Goal: Information Seeking & Learning: Learn about a topic

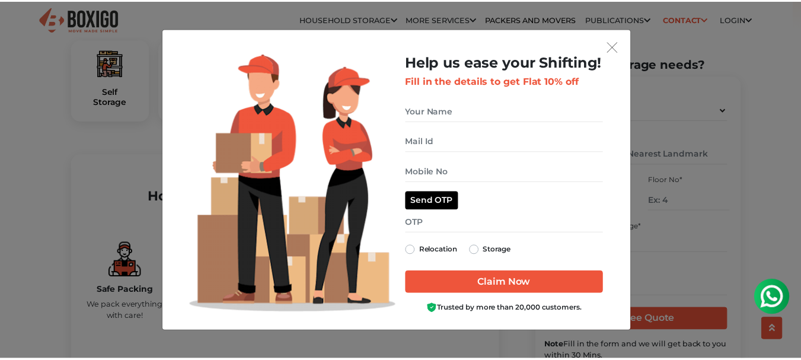
scroll to position [420, 0]
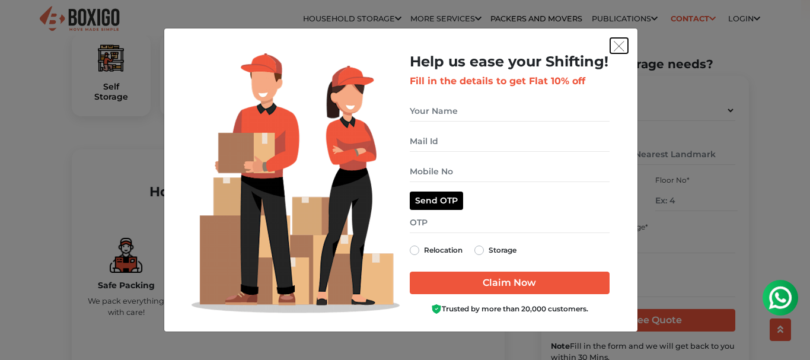
click at [614, 42] on img "get free quote dialog" at bounding box center [619, 46] width 11 height 11
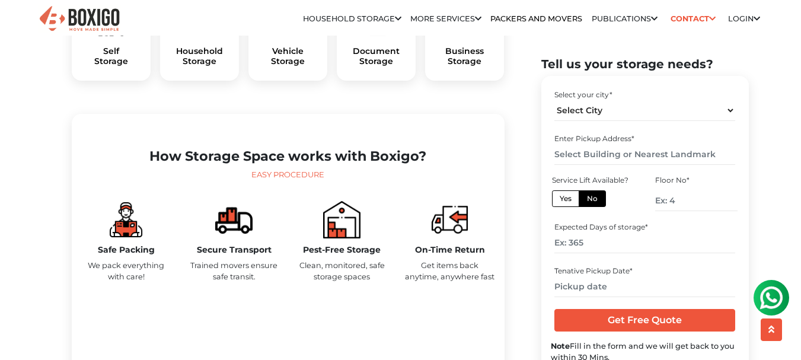
scroll to position [451, 0]
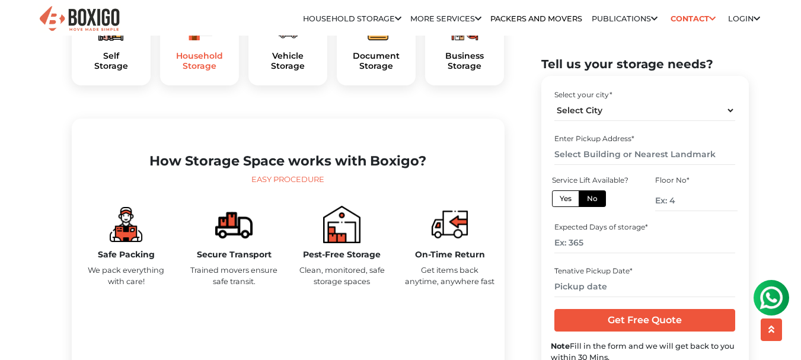
click at [199, 71] on h5 "Household Storage" at bounding box center [200, 61] width 60 height 20
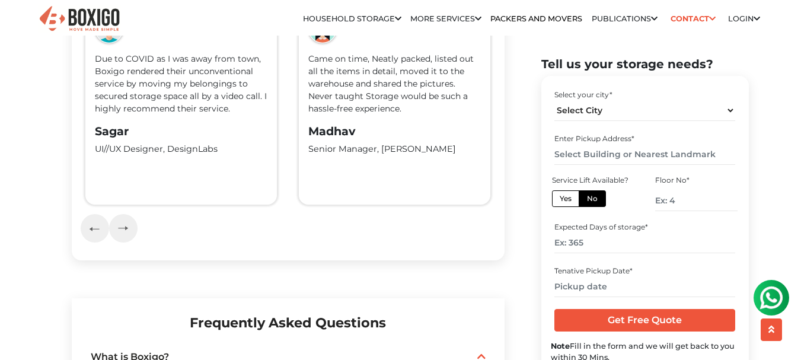
scroll to position [2630, 0]
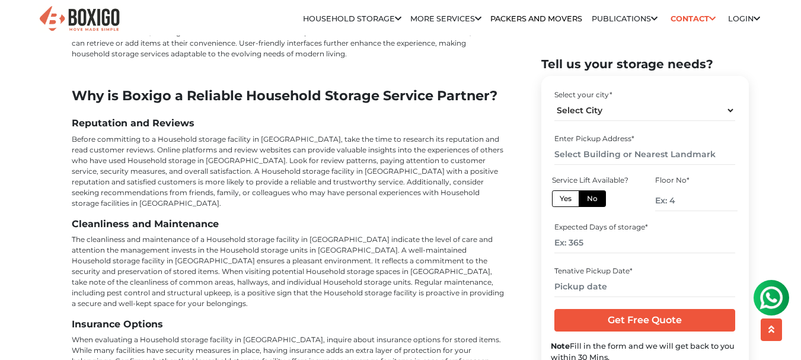
scroll to position [3417, 0]
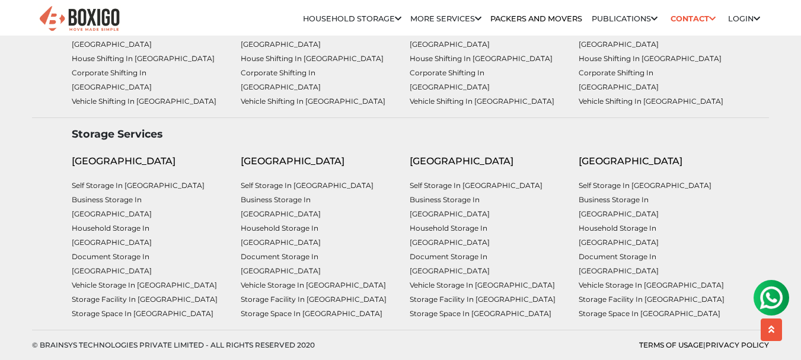
scroll to position [6188, 0]
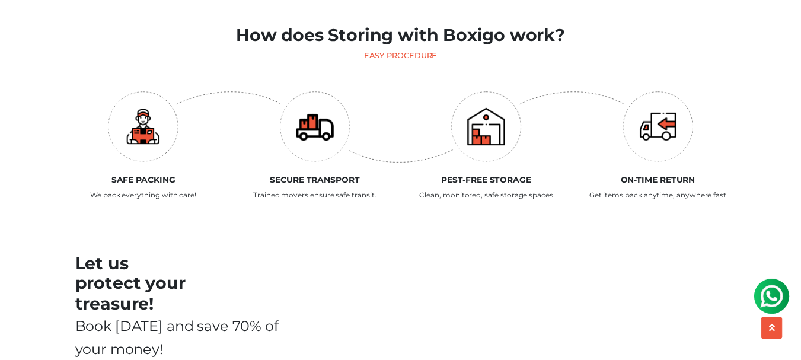
scroll to position [1263, 0]
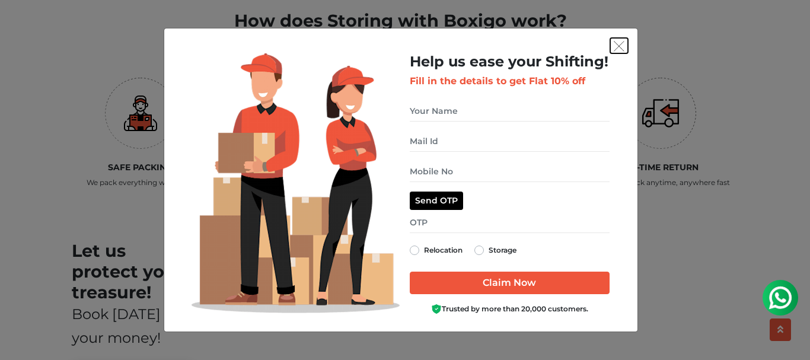
click at [614, 45] on img "get free quote dialog" at bounding box center [619, 46] width 11 height 11
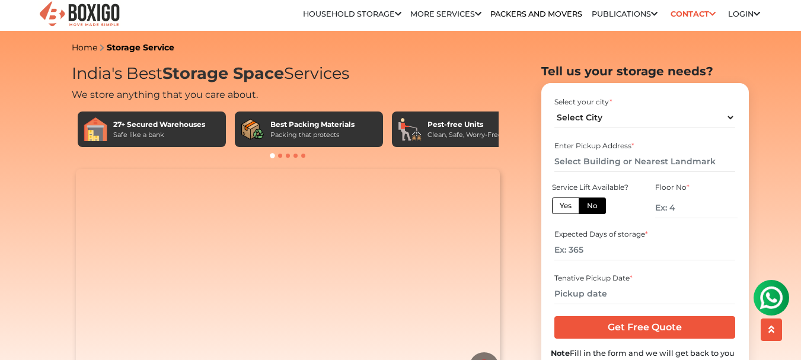
scroll to position [0, 0]
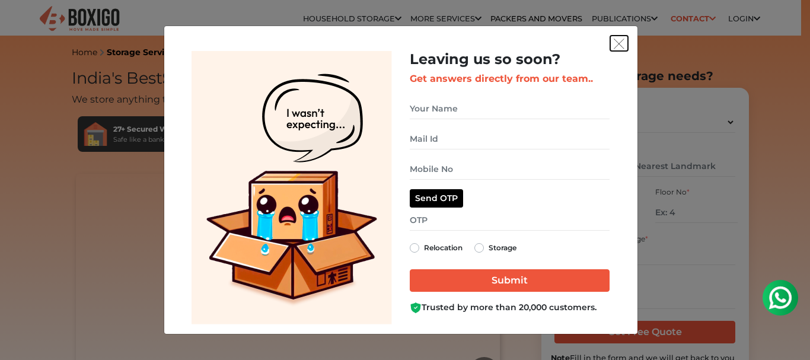
click at [614, 43] on img "get free quote dialog" at bounding box center [619, 44] width 11 height 11
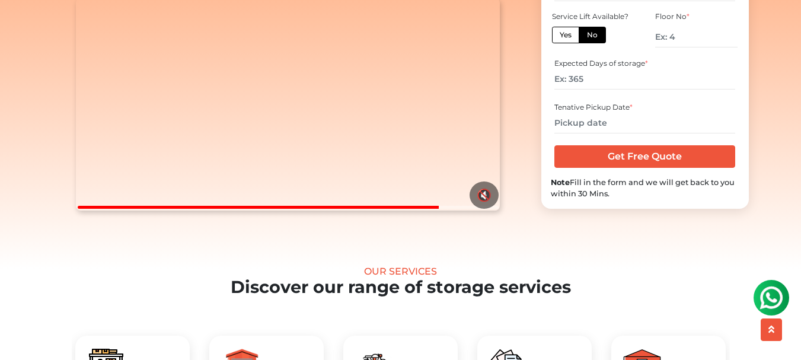
scroll to position [177, 0]
